Goal: Transaction & Acquisition: Purchase product/service

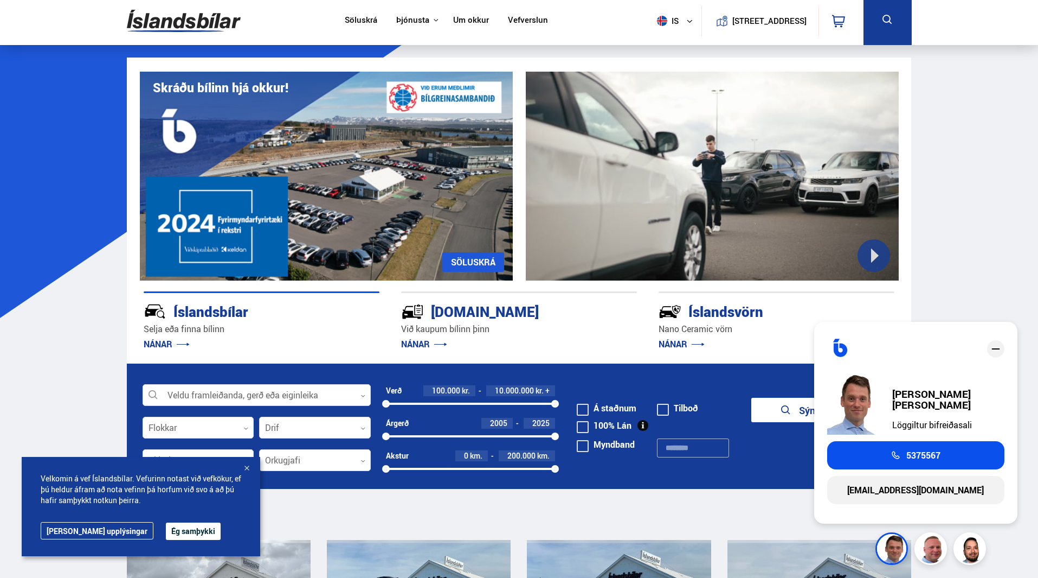
scroll to position [108, 0]
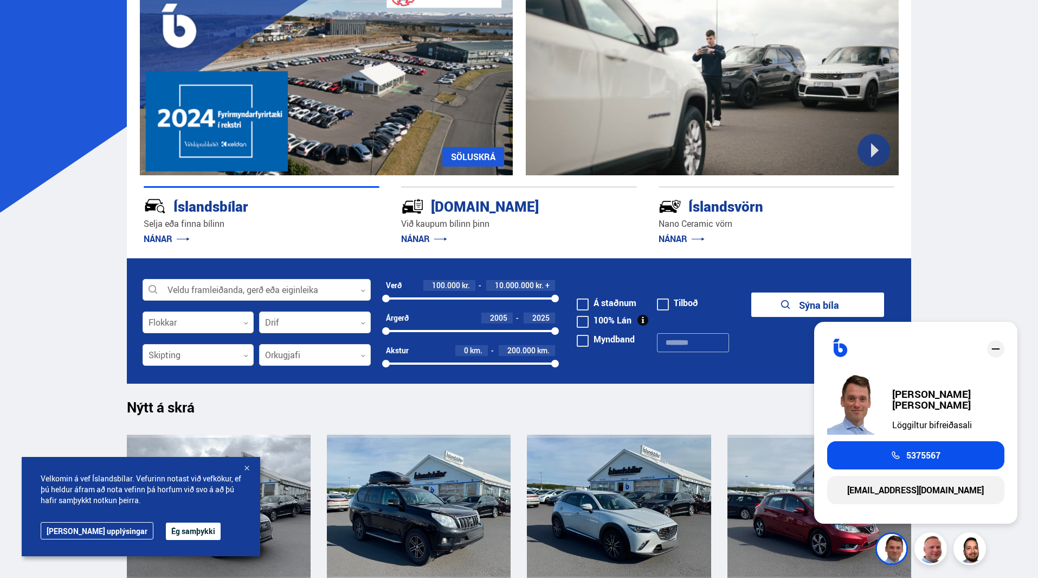
click at [166, 537] on button "Ég samþykki" at bounding box center [193, 530] width 55 height 17
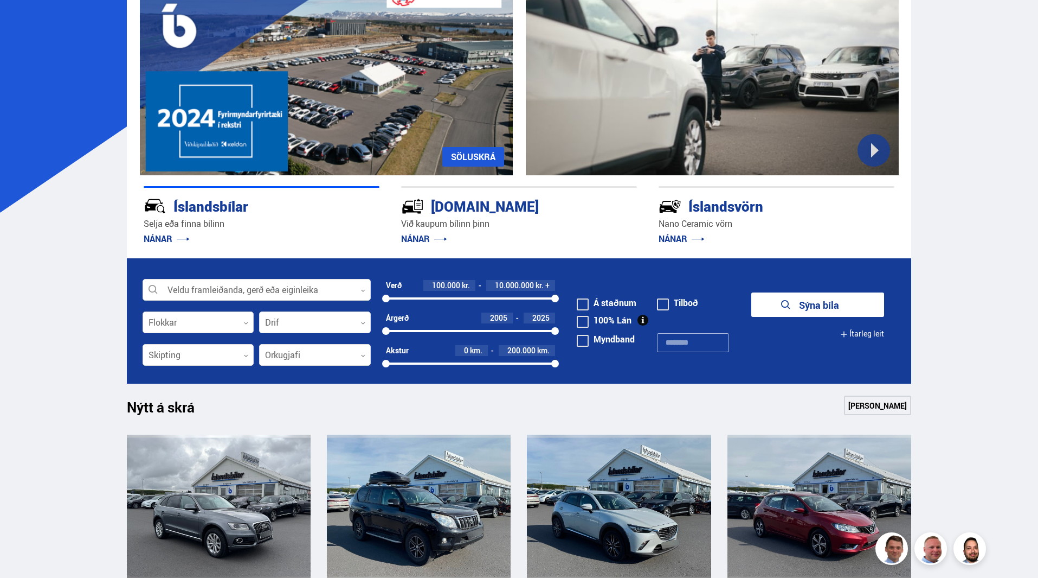
click at [243, 322] on icon at bounding box center [245, 322] width 5 height 5
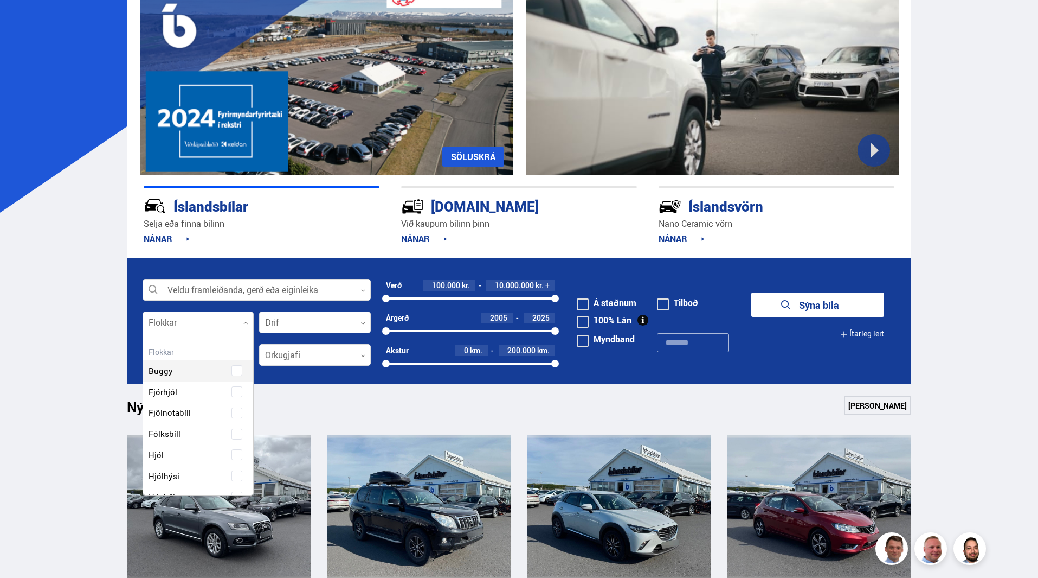
scroll to position [162, 107]
click at [234, 434] on div "Buggy Fjórhjól Fjölnotabíll Fólksbíll Hjól Hjólhýsi Húsbíll Jeppi Pallbíll Send…" at bounding box center [198, 541] width 111 height 395
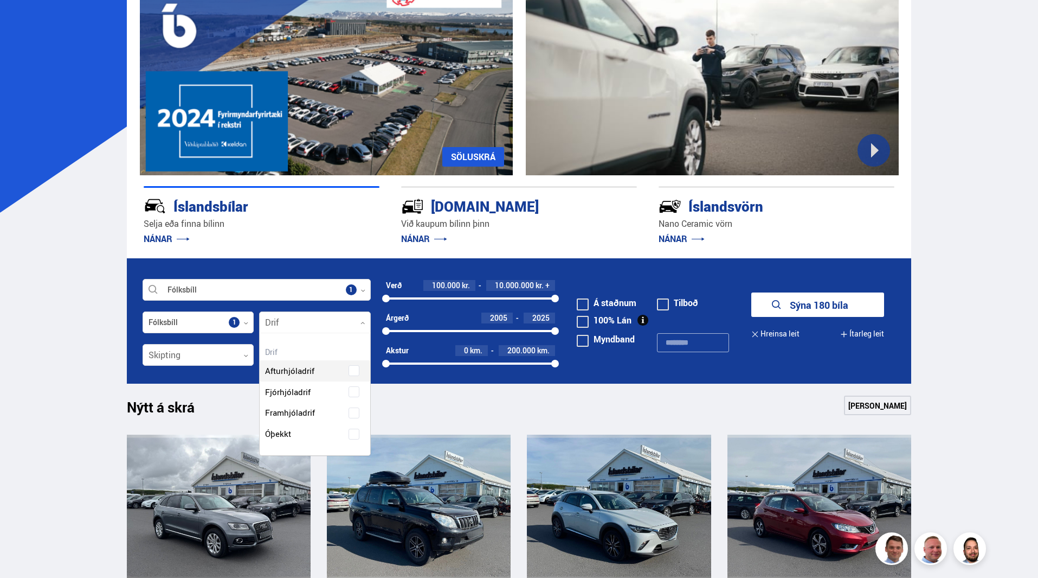
click at [297, 325] on div at bounding box center [315, 323] width 112 height 22
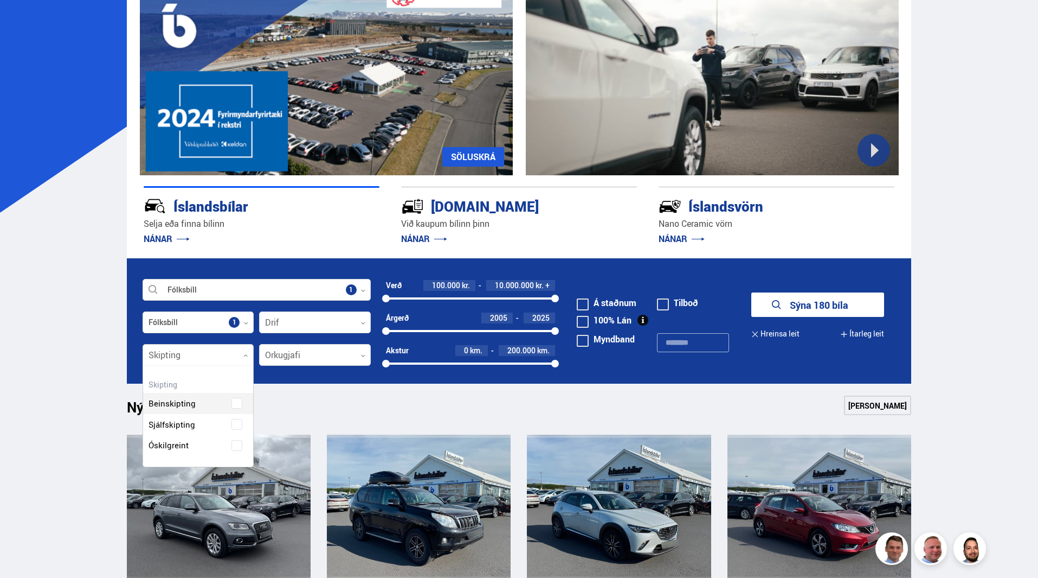
click at [220, 357] on div at bounding box center [199, 355] width 112 height 22
click at [187, 426] on div "Beinskipting Sjálfskipting Óskilgreint" at bounding box center [198, 415] width 111 height 79
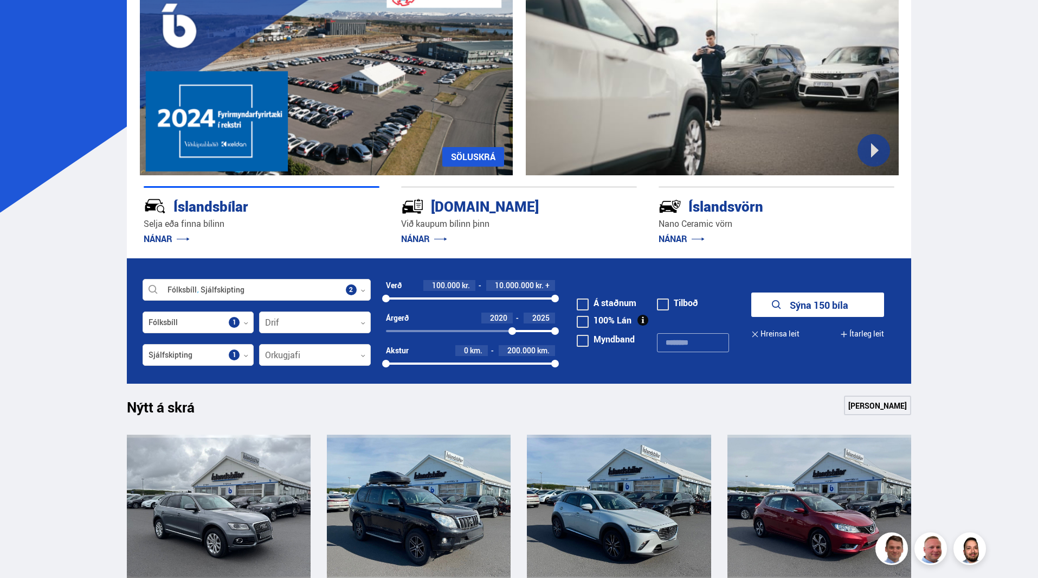
drag, startPoint x: 387, startPoint y: 330, endPoint x: 512, endPoint y: 329, distance: 125.8
click at [512, 329] on div at bounding box center [513, 331] width 8 height 8
drag, startPoint x: 556, startPoint y: 333, endPoint x: 542, endPoint y: 332, distance: 13.6
click at [542, 332] on div at bounding box center [542, 331] width 8 height 8
drag, startPoint x: 553, startPoint y: 297, endPoint x: 451, endPoint y: 297, distance: 101.4
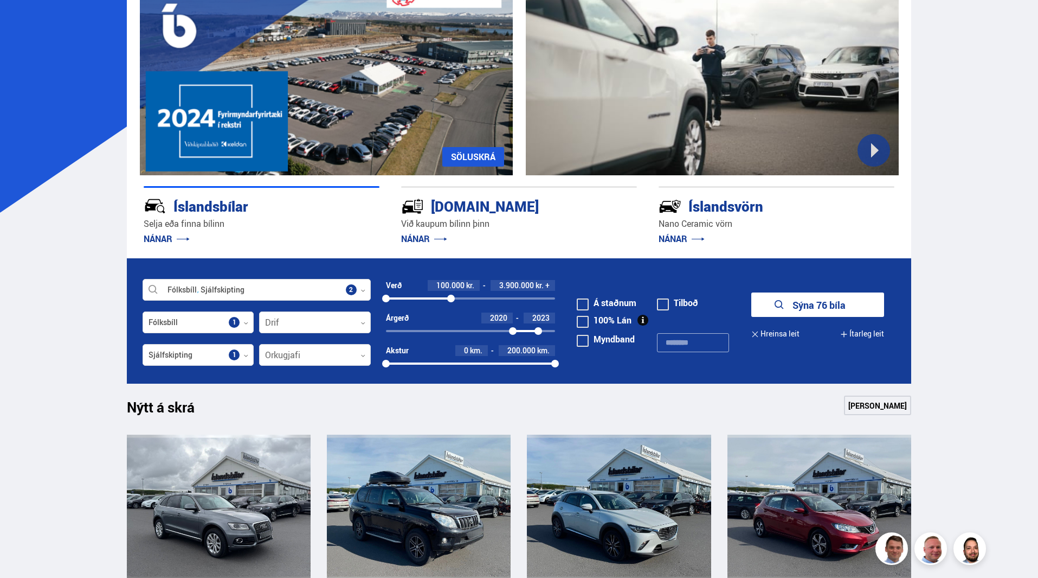
click at [451, 297] on div at bounding box center [451, 298] width 8 height 8
drag, startPoint x: 384, startPoint y: 299, endPoint x: 438, endPoint y: 293, distance: 54.5
click at [438, 293] on div "3143835 3900000" at bounding box center [471, 298] width 170 height 10
click at [804, 303] on button "Sýna 15 bíla" at bounding box center [818, 304] width 133 height 24
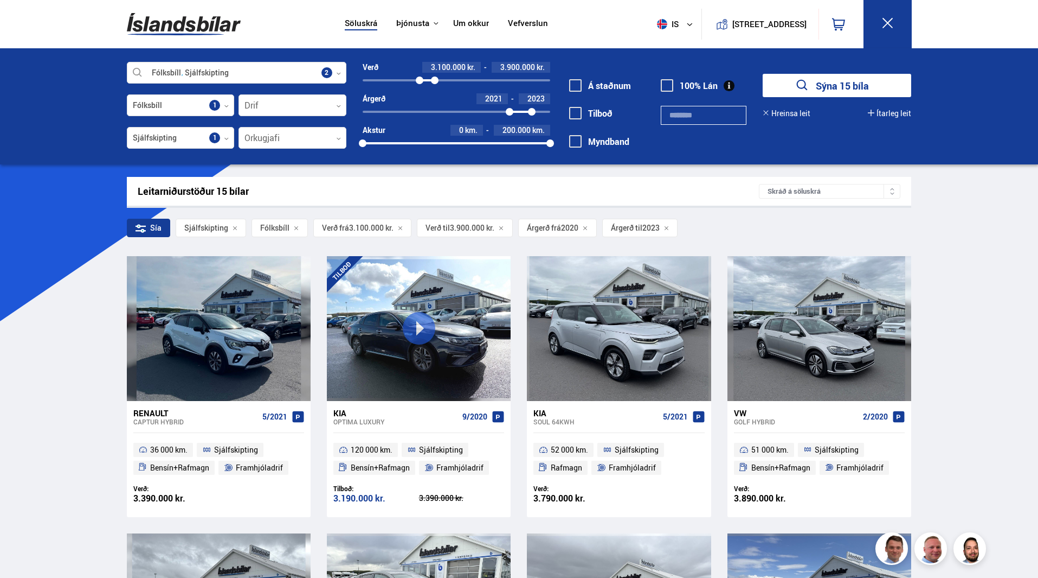
drag, startPoint x: 501, startPoint y: 110, endPoint x: 510, endPoint y: 109, distance: 9.2
click at [510, 109] on div at bounding box center [510, 112] width 8 height 8
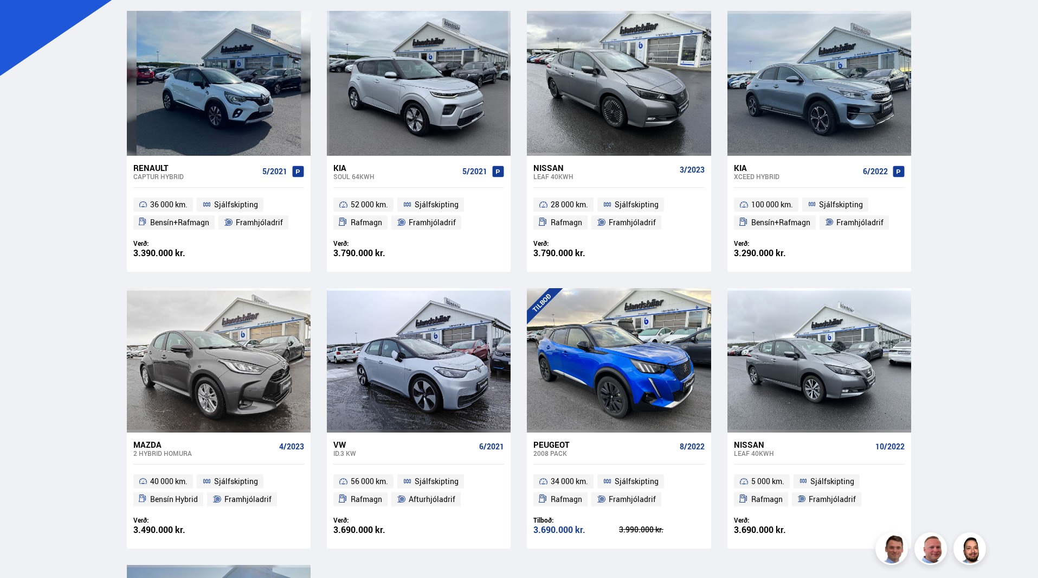
scroll to position [271, 0]
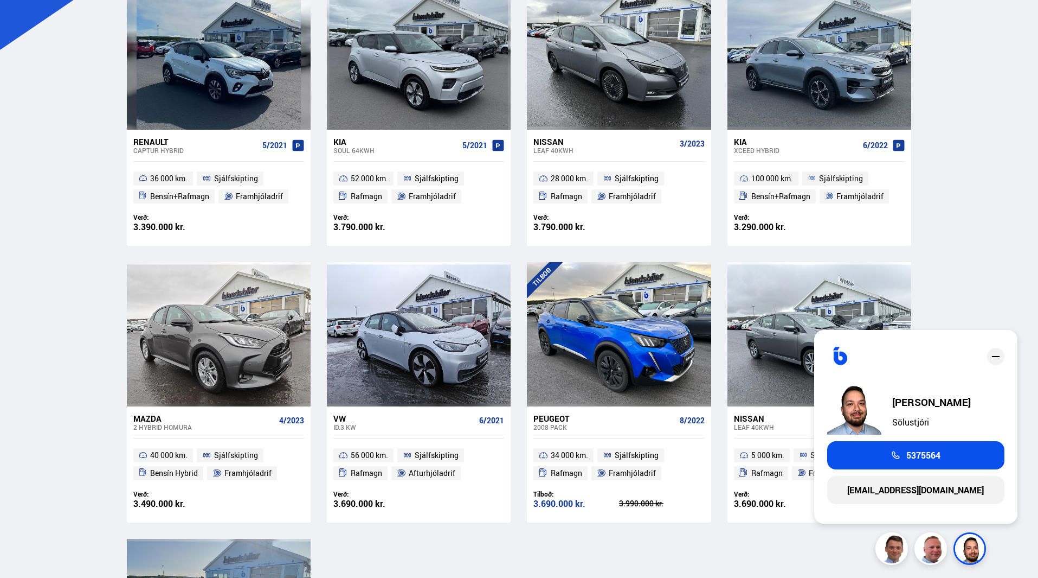
click at [983, 270] on div "Söluskrá Þjónusta Íslandsbílar [DOMAIN_NAME] Íslandsvörn Leiðbeiningar Um okkur…" at bounding box center [519, 374] width 1038 height 1290
